Goal: Browse casually: Explore the website without a specific task or goal

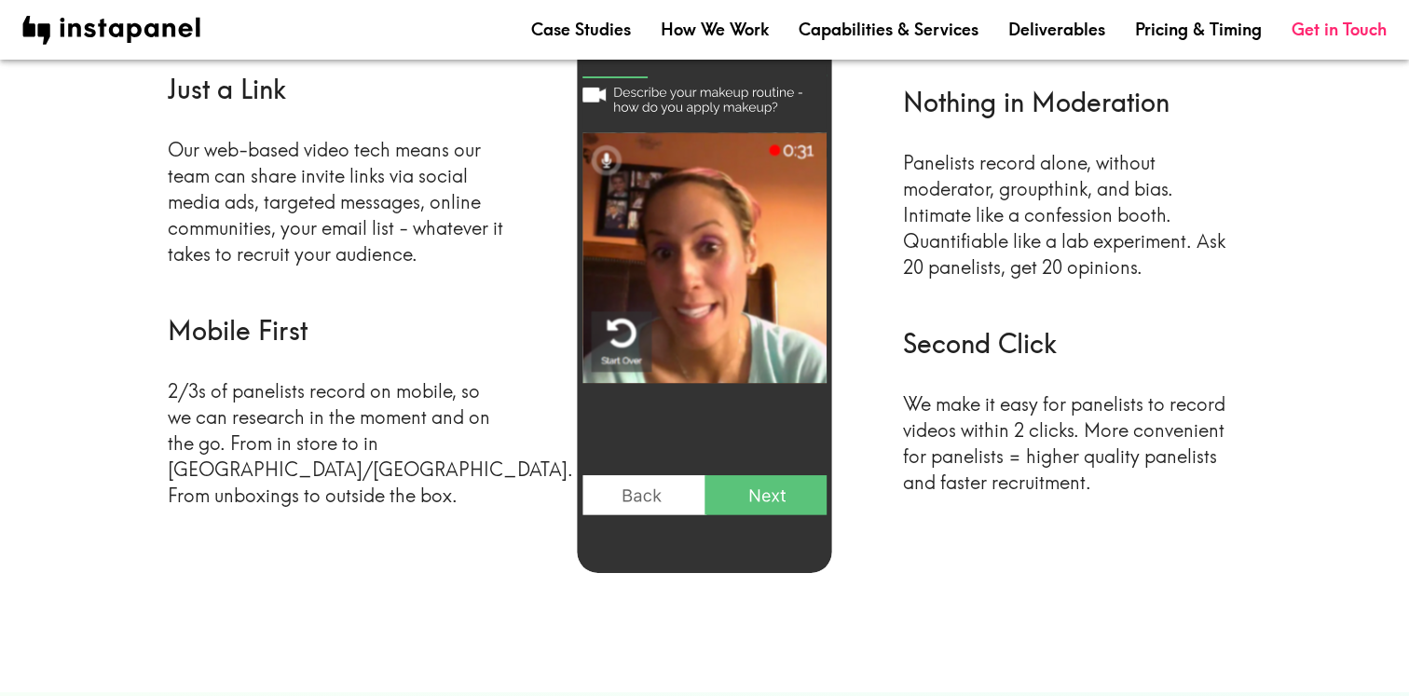
scroll to position [929, 0]
click at [704, 330] on img at bounding box center [704, 296] width 255 height 552
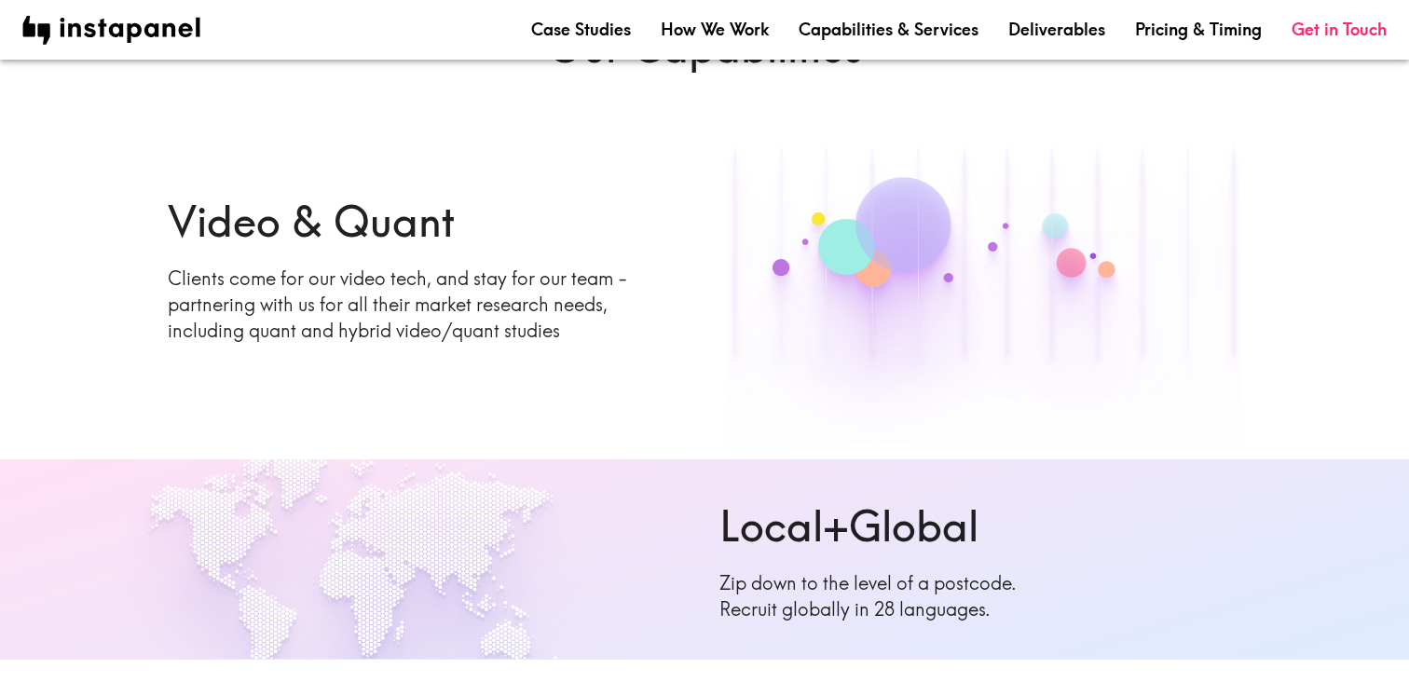
scroll to position [0, 0]
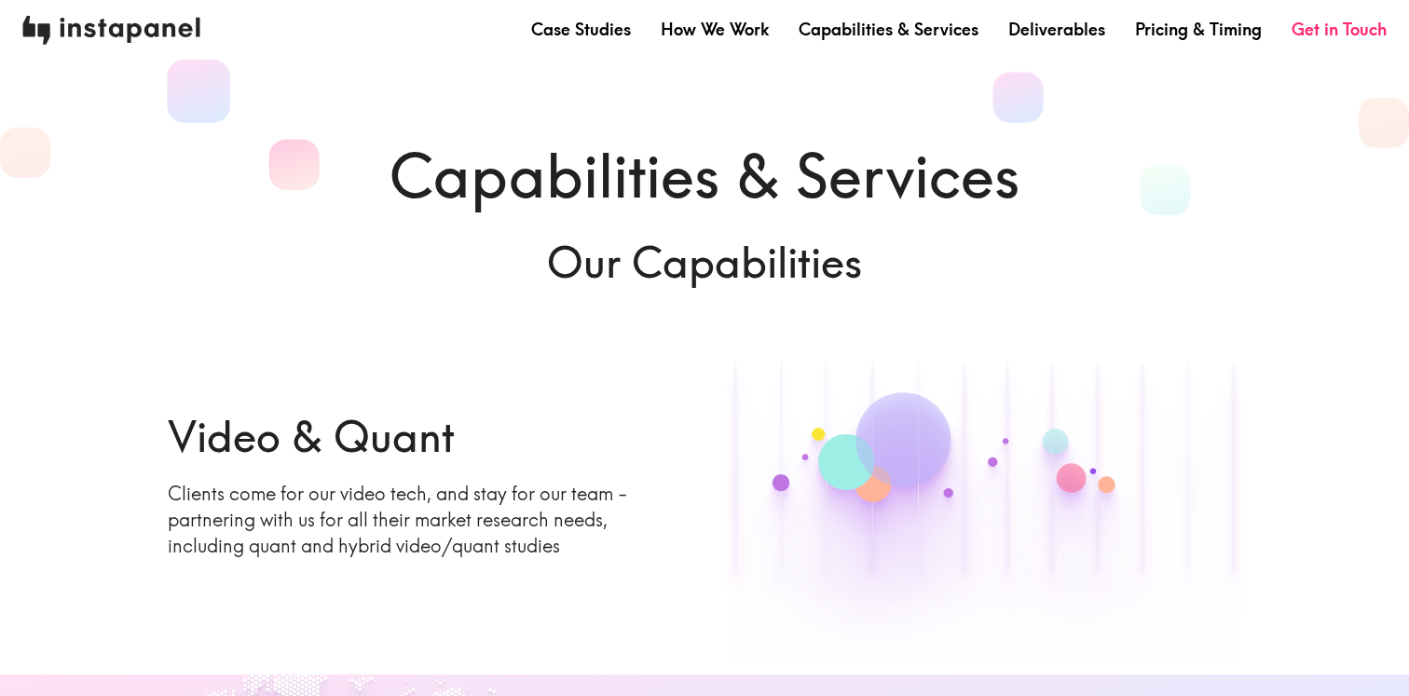
click at [133, 20] on img at bounding box center [111, 30] width 178 height 29
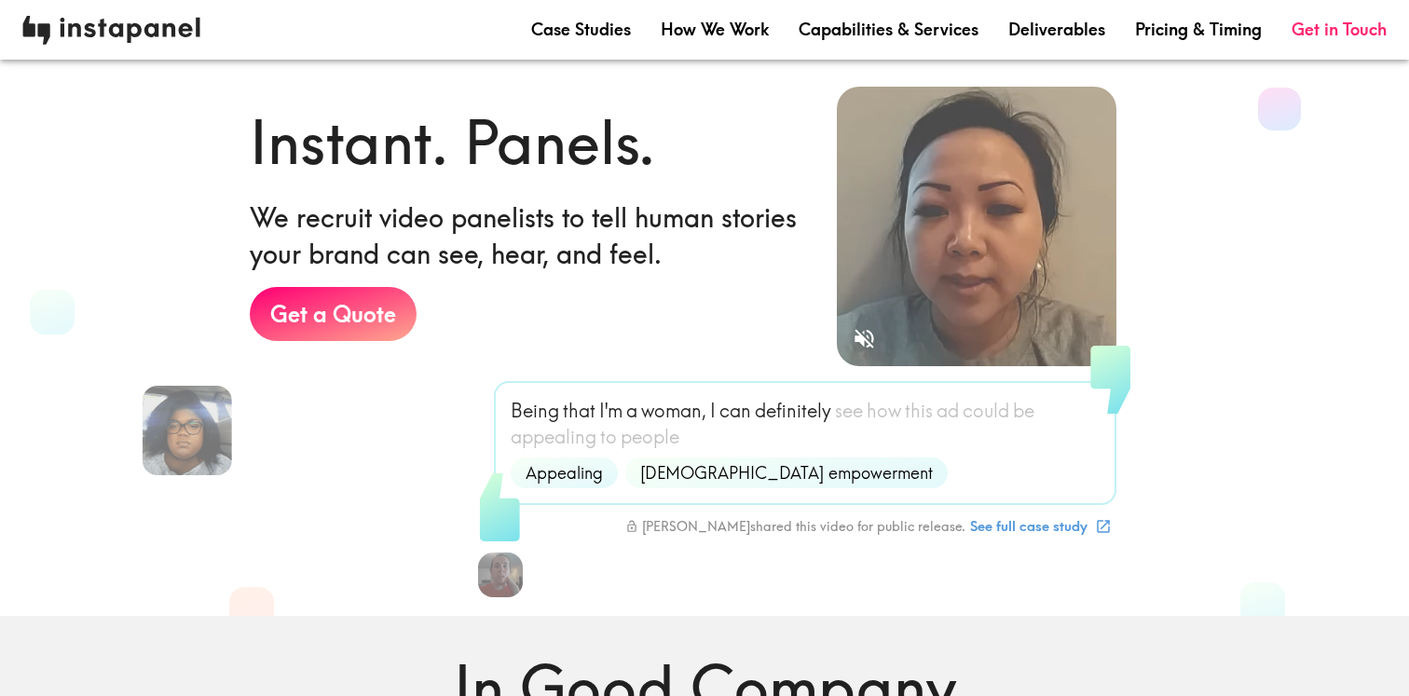
scroll to position [119, 0]
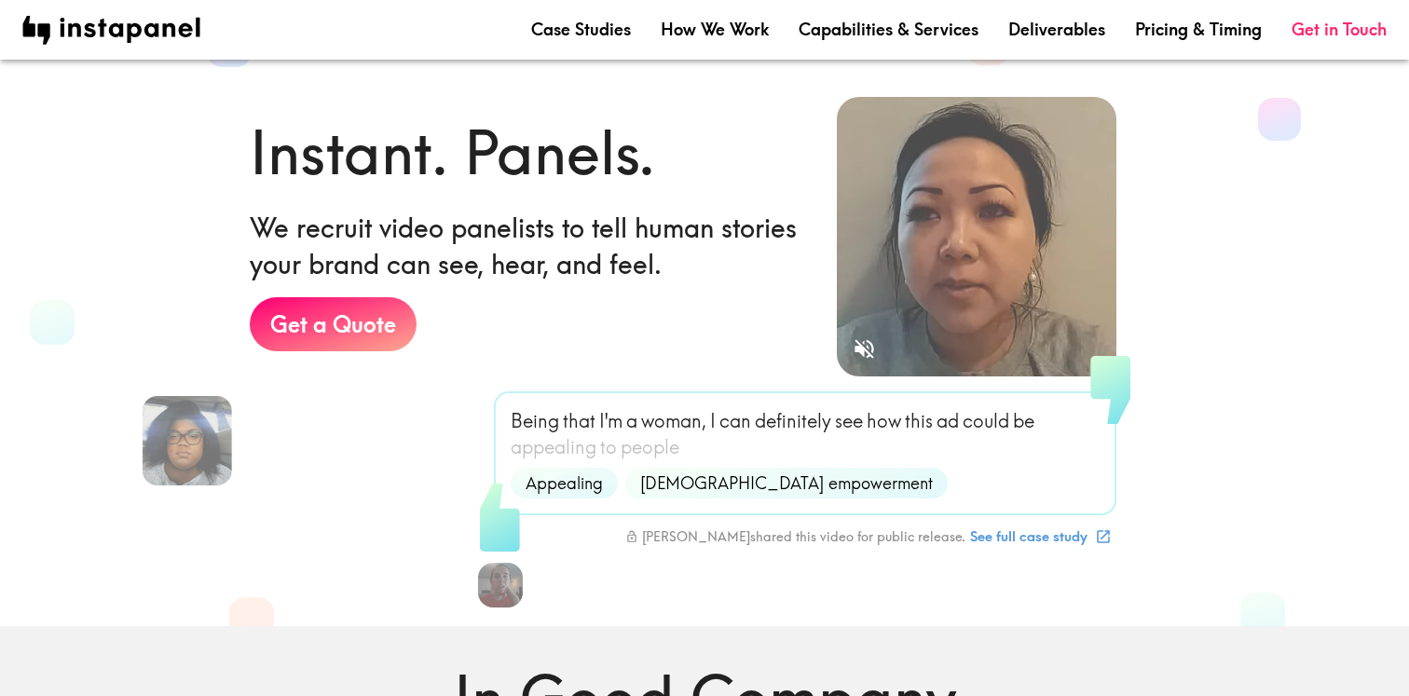
click at [620, 423] on span "I'm" at bounding box center [610, 421] width 23 height 26
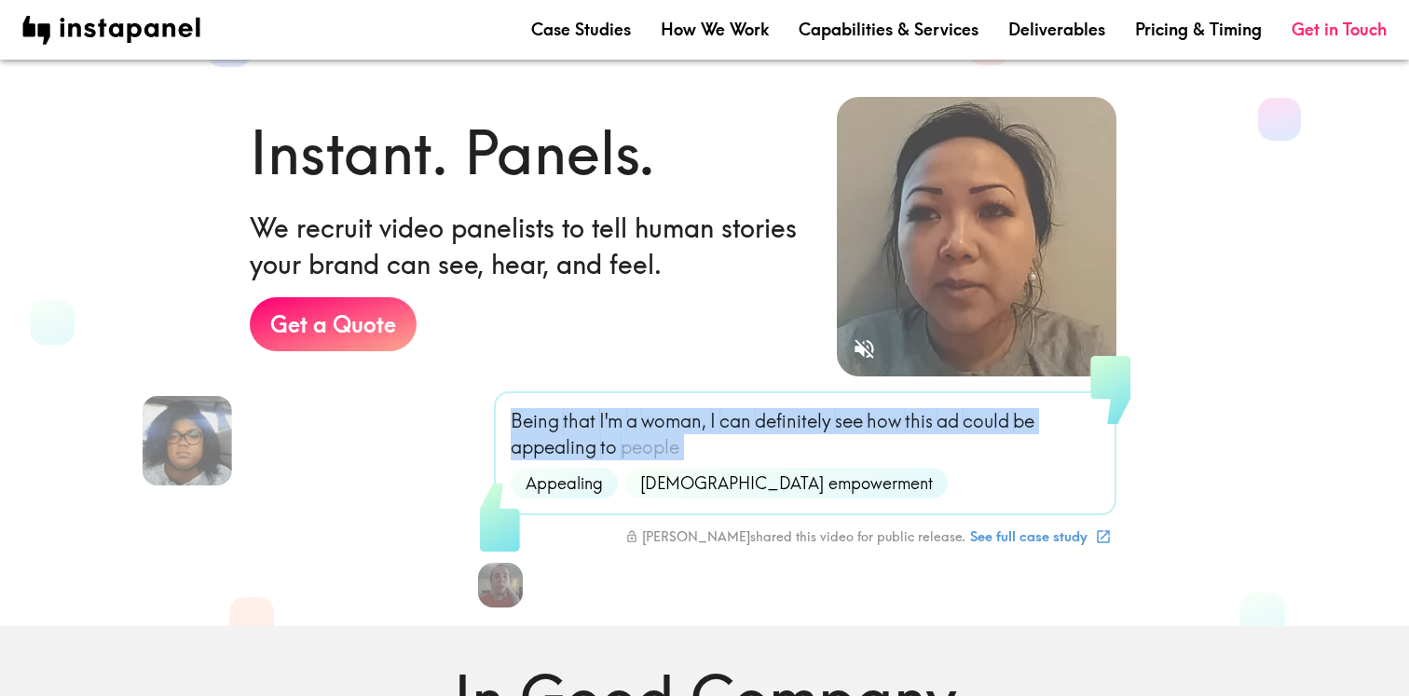
click at [620, 423] on span "I'm" at bounding box center [610, 421] width 23 height 26
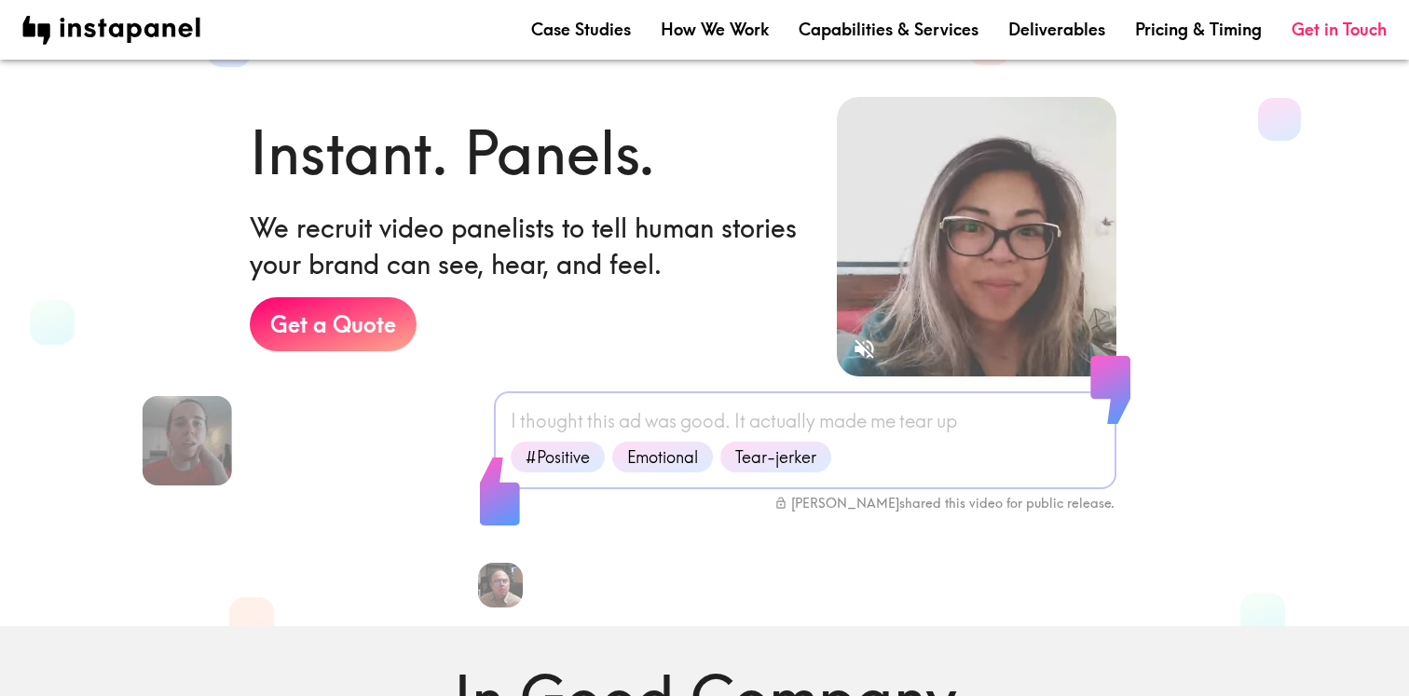
click at [590, 433] on span "this" at bounding box center [601, 421] width 28 height 26
click at [392, 439] on div "Instant. Panels. We recruit video panelists to tell human stories your brand ca…" at bounding box center [528, 283] width 557 height 345
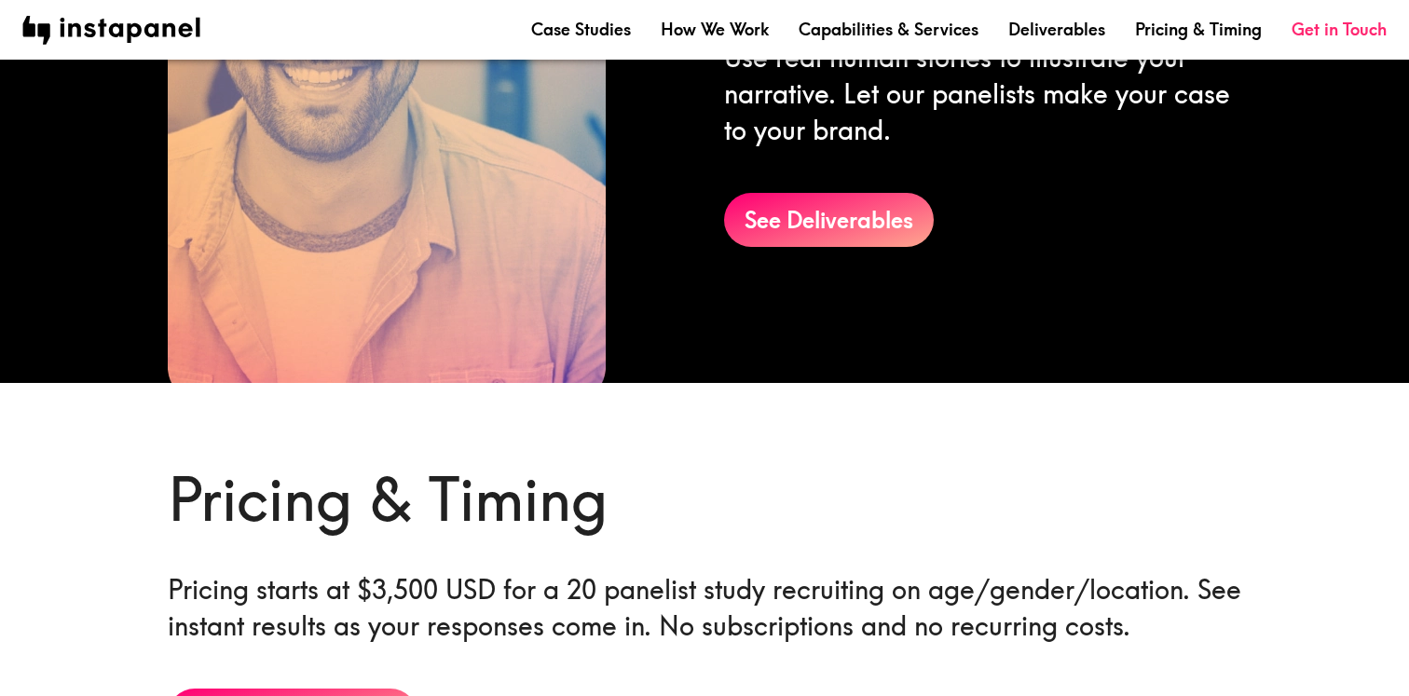
scroll to position [2652, 0]
